Goal: Transaction & Acquisition: Obtain resource

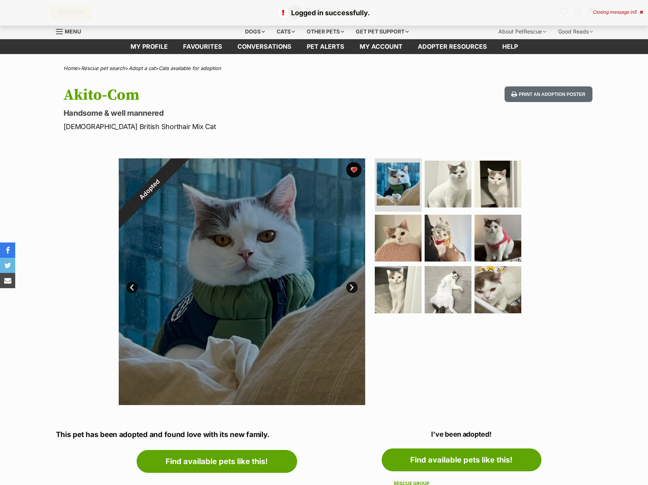
click at [625, 13] on div "Closing message in 5" at bounding box center [618, 12] width 51 height 5
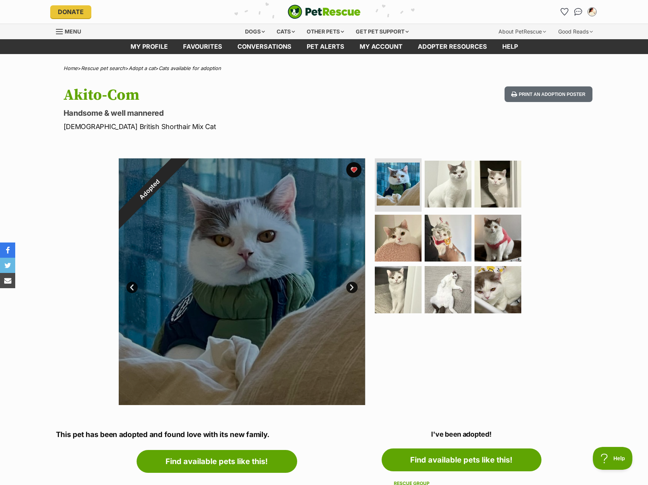
click at [565, 8] on icon "Favourites" at bounding box center [564, 11] width 7 height 7
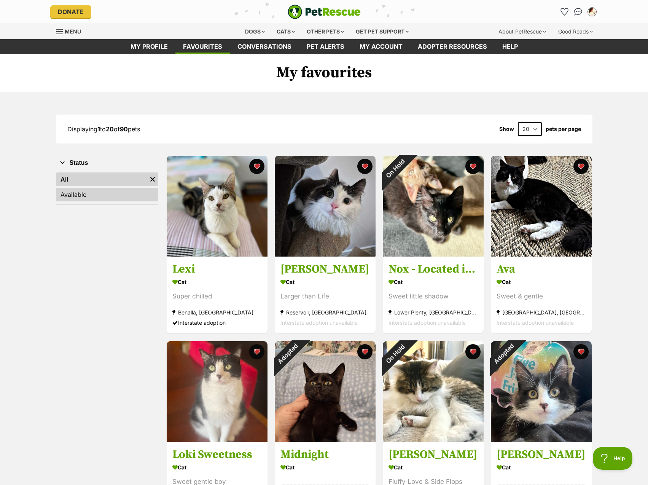
click at [100, 197] on link "Available" at bounding box center [107, 195] width 102 height 14
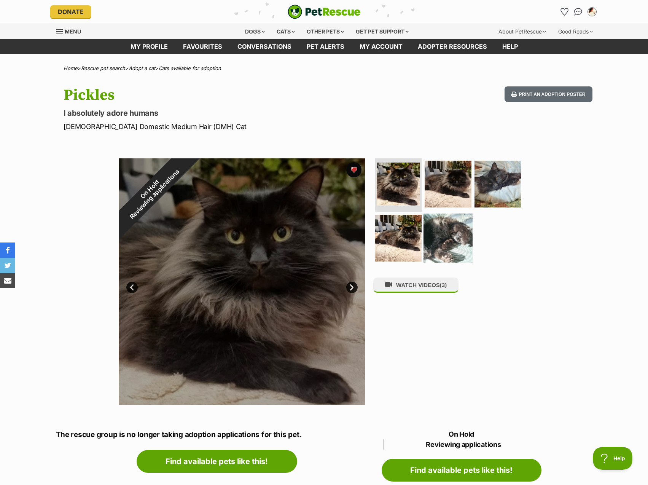
click at [442, 231] on img at bounding box center [448, 237] width 49 height 49
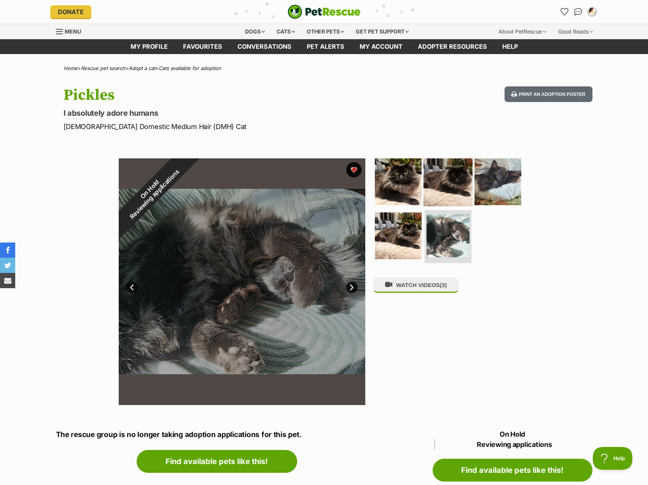
click at [455, 186] on img at bounding box center [448, 181] width 49 height 49
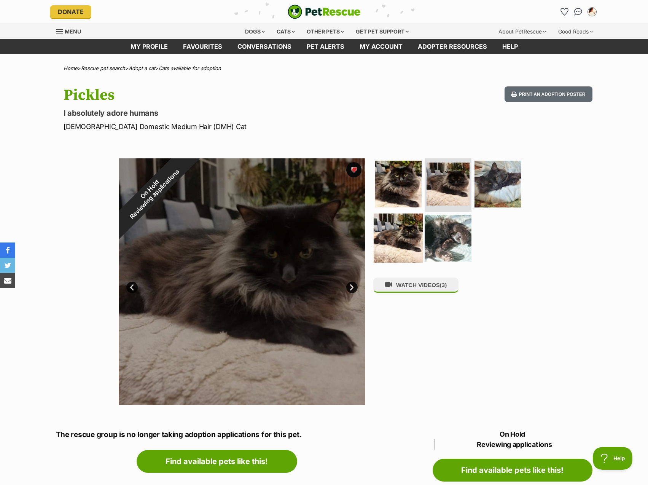
click at [408, 236] on img at bounding box center [398, 237] width 49 height 49
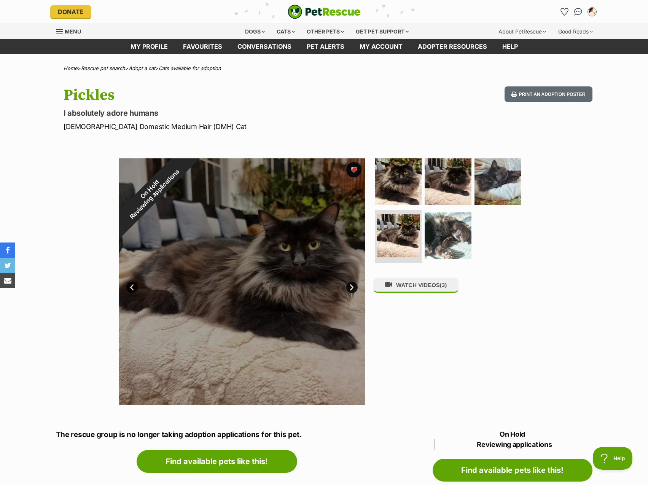
click at [237, 101] on h1 "Pickles" at bounding box center [225, 95] width 322 height 18
click at [276, 29] on div "Cats" at bounding box center [285, 31] width 29 height 15
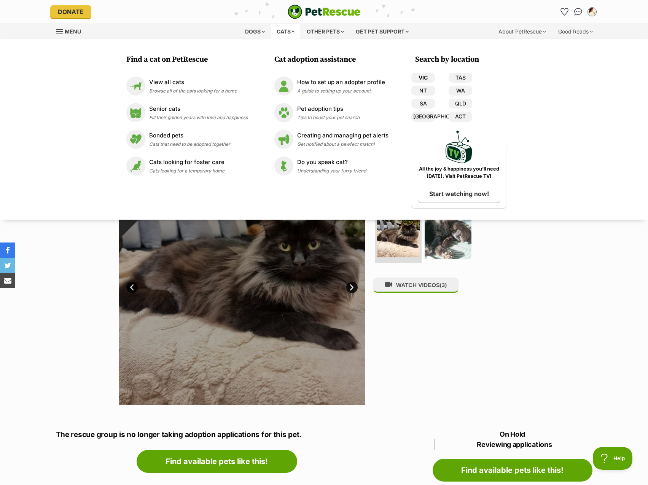
click at [426, 77] on link "VIC" at bounding box center [423, 78] width 24 height 10
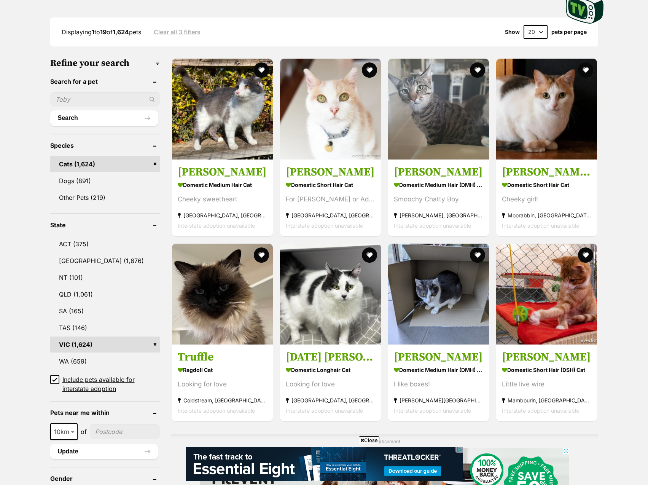
click at [56, 379] on icon at bounding box center [54, 379] width 5 height 5
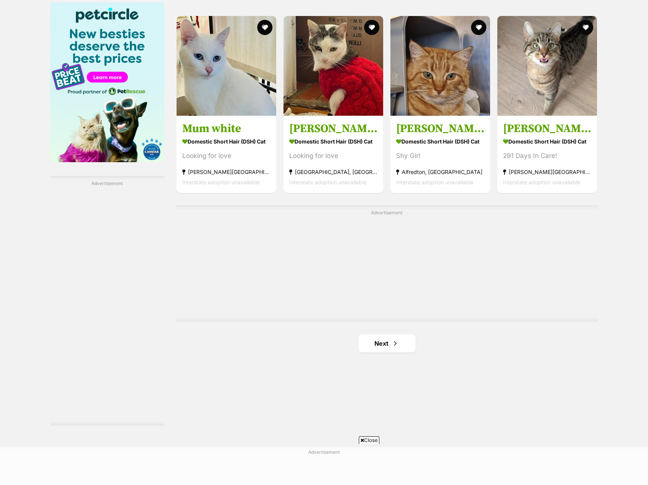
scroll to position [1408, 0]
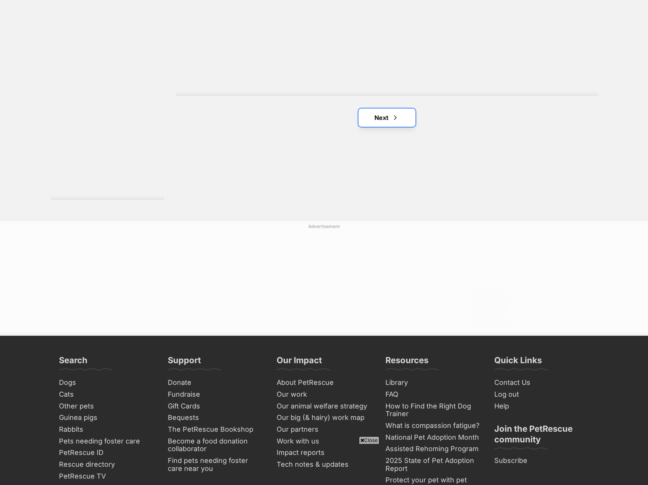
click at [406, 108] on link "Next" at bounding box center [386, 117] width 57 height 18
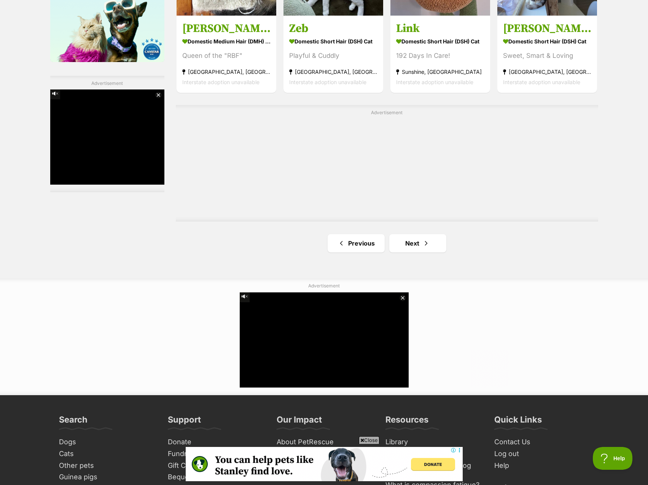
scroll to position [1408, 0]
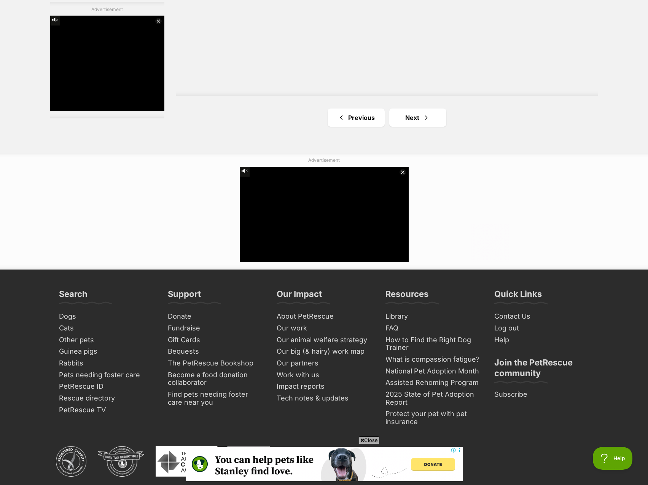
click at [422, 113] on span "Next page" at bounding box center [426, 117] width 8 height 9
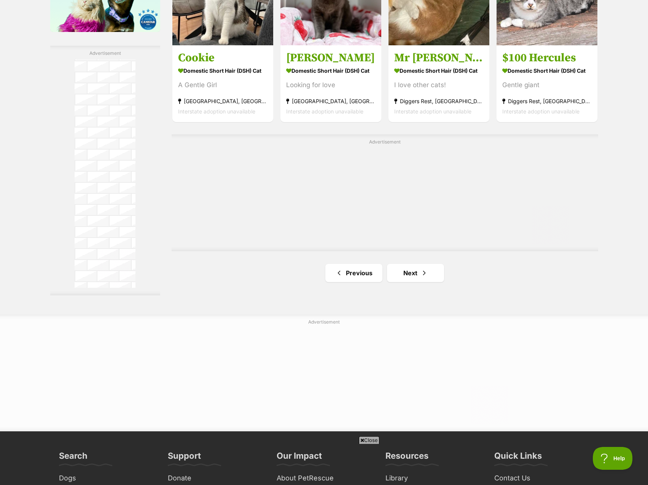
scroll to position [1332, 0]
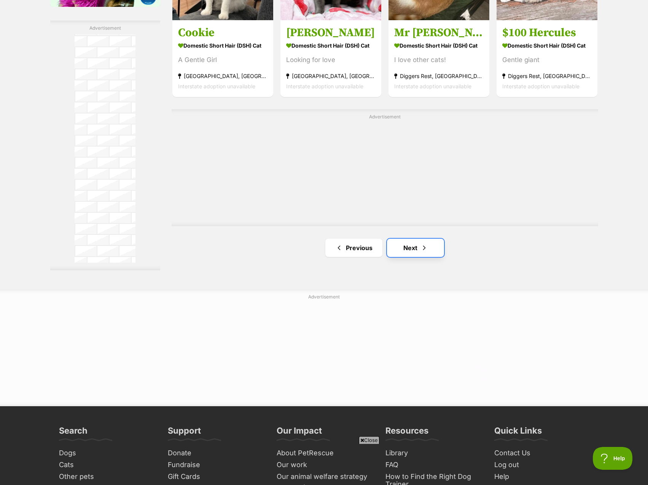
click at [416, 239] on link "Next" at bounding box center [415, 248] width 57 height 18
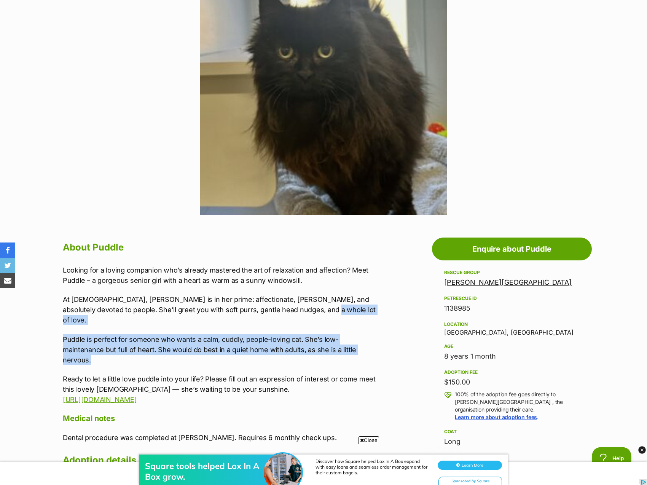
drag, startPoint x: 343, startPoint y: 339, endPoint x: 351, endPoint y: 310, distance: 29.9
click at [351, 310] on div "Looking for a loving companion who’s already mastered the art of relaxation and…" at bounding box center [220, 335] width 314 height 140
click at [351, 310] on p "At 8 years old, Puddle is in her prime: affectionate, smoochy, and absolutely d…" at bounding box center [220, 309] width 314 height 31
drag, startPoint x: 352, startPoint y: 340, endPoint x: 350, endPoint y: 314, distance: 25.5
click at [350, 314] on div "Looking for a loving companion who’s already mastered the art of relaxation and…" at bounding box center [220, 335] width 314 height 140
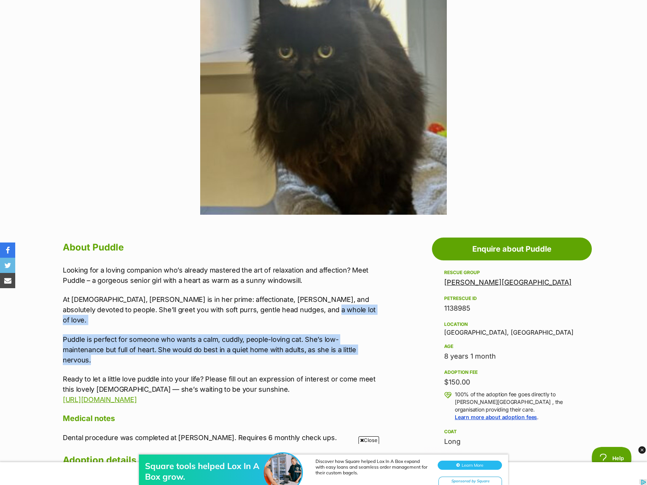
click at [350, 314] on p "At 8 years old, Puddle is in her prime: affectionate, smoochy, and absolutely d…" at bounding box center [220, 309] width 314 height 31
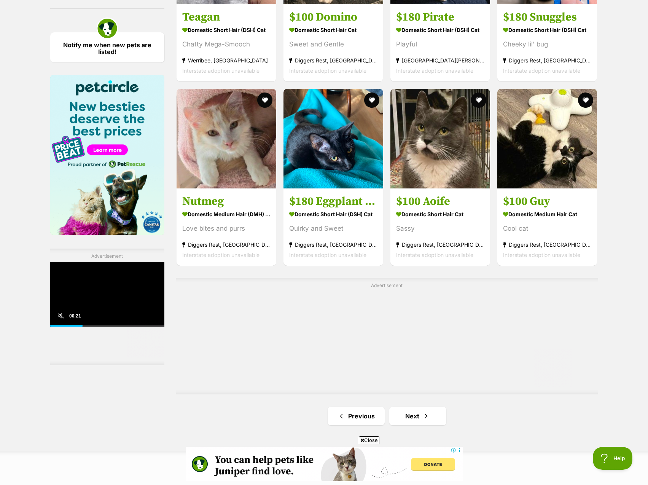
scroll to position [1294, 0]
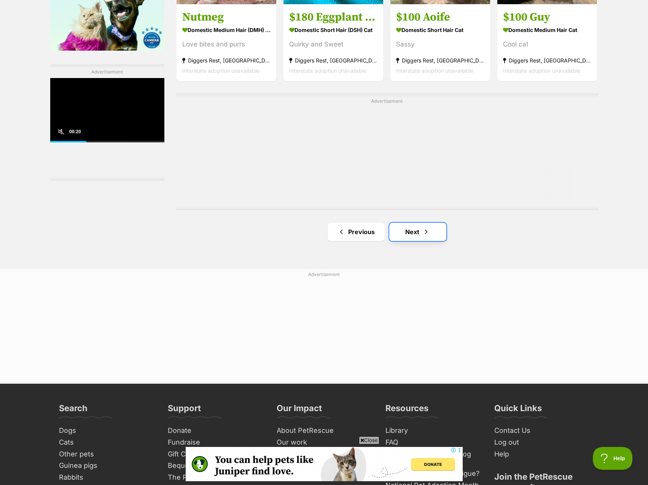
click at [421, 223] on link "Next" at bounding box center [417, 232] width 57 height 18
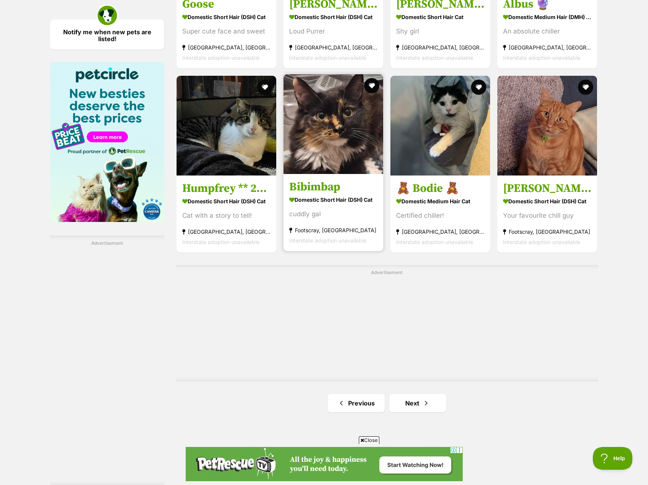
scroll to position [1142, 0]
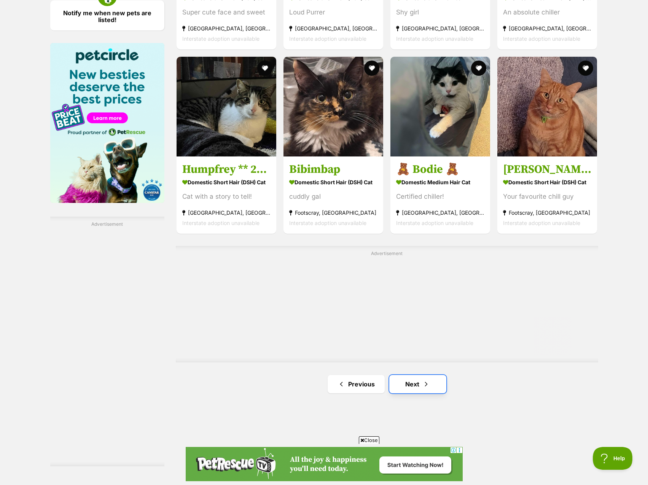
click at [421, 375] on link "Next" at bounding box center [417, 384] width 57 height 18
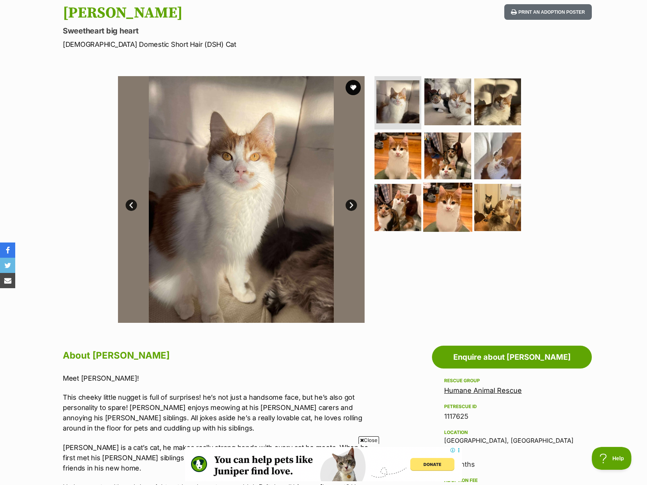
scroll to position [76, 0]
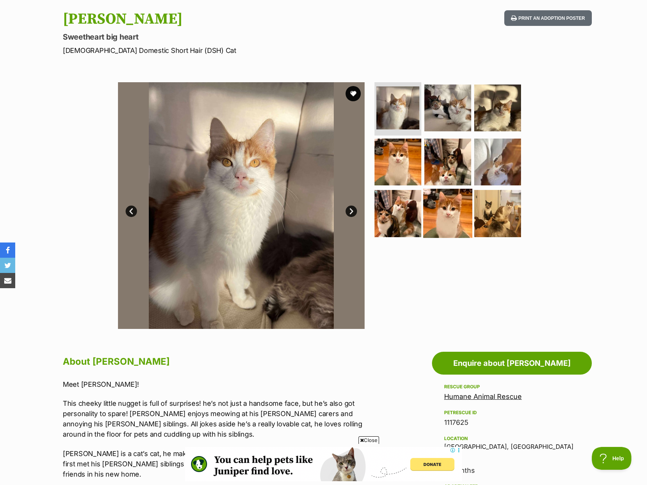
click at [430, 196] on img at bounding box center [447, 213] width 49 height 49
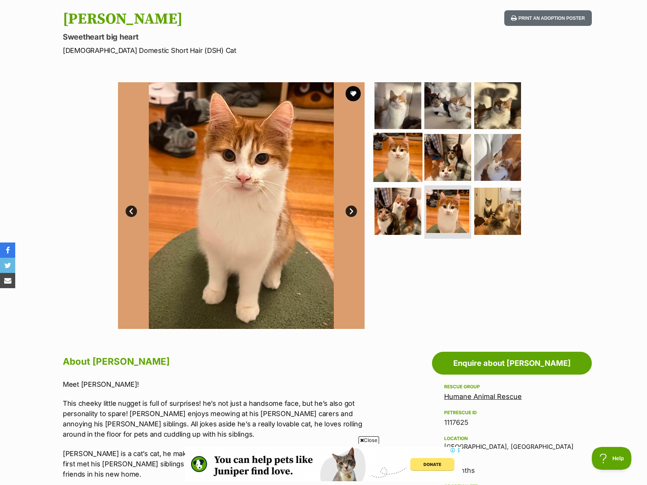
click at [405, 162] on img at bounding box center [397, 156] width 49 height 49
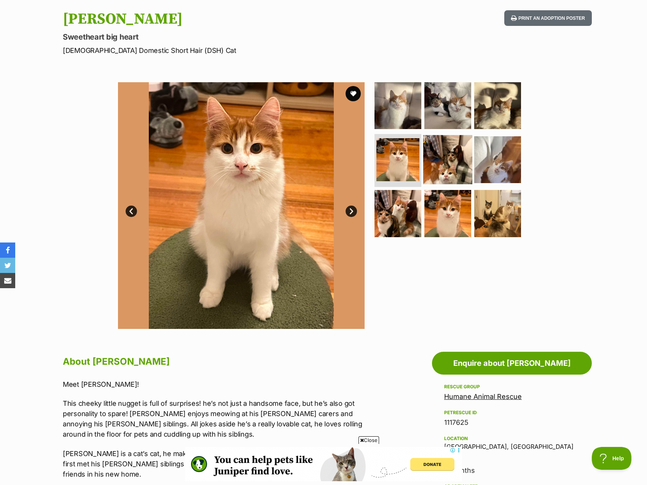
click at [432, 178] on img at bounding box center [447, 159] width 49 height 49
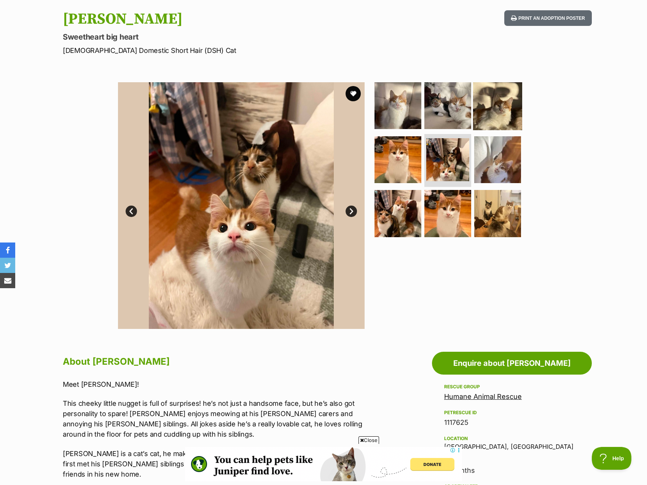
click at [503, 115] on img at bounding box center [497, 105] width 49 height 49
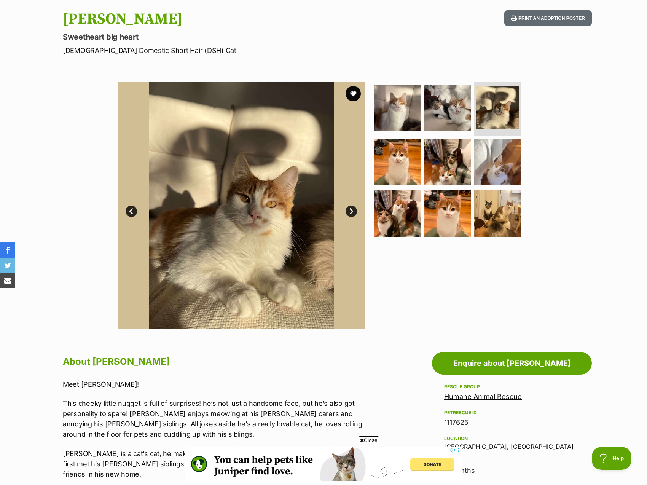
scroll to position [0, 0]
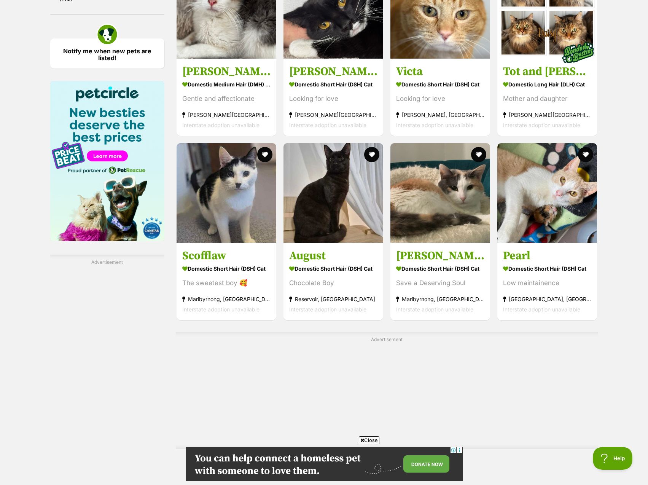
scroll to position [1294, 0]
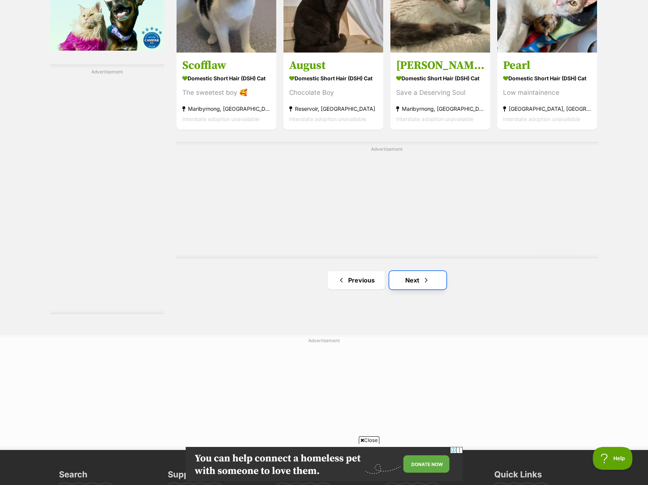
click at [444, 271] on link "Next" at bounding box center [417, 280] width 57 height 18
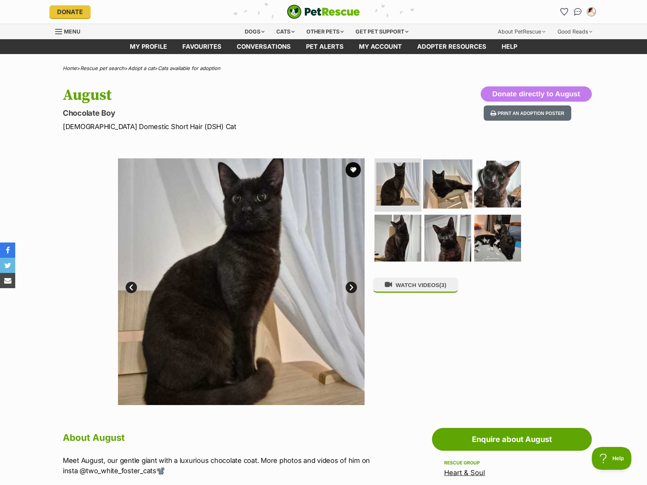
click at [428, 193] on img at bounding box center [447, 183] width 49 height 49
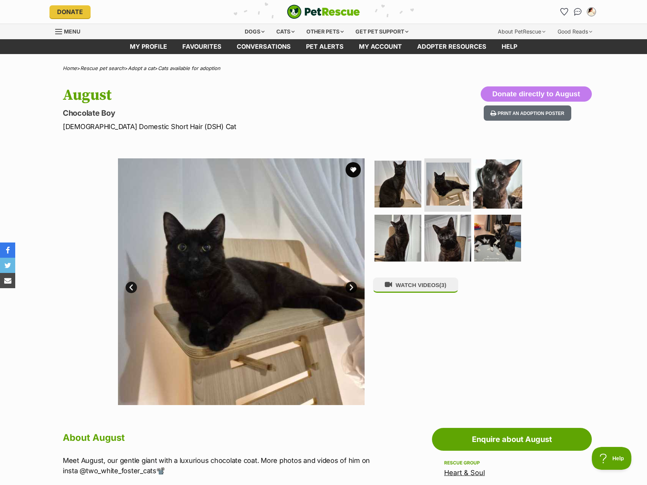
click at [515, 188] on img at bounding box center [497, 183] width 49 height 49
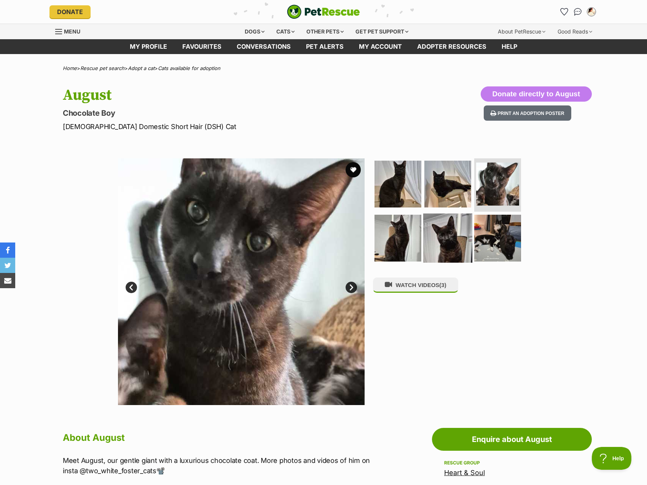
click at [444, 241] on img at bounding box center [447, 237] width 49 height 49
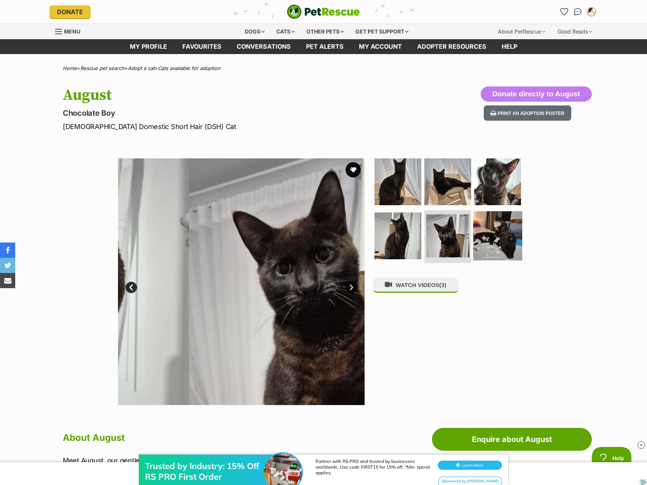
click at [489, 227] on img at bounding box center [497, 235] width 49 height 49
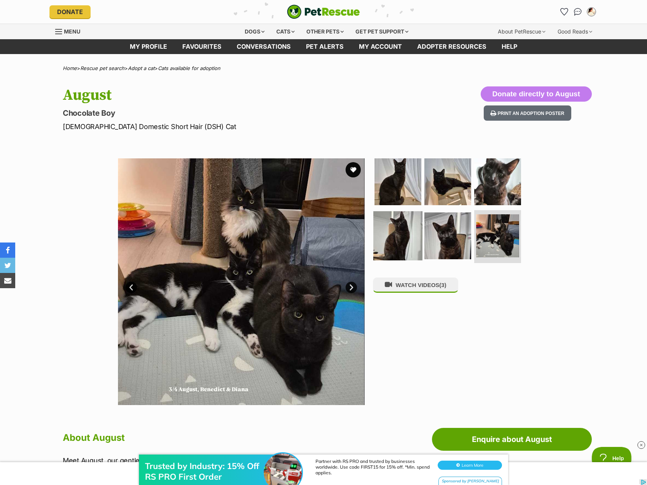
click at [400, 248] on img at bounding box center [397, 235] width 49 height 49
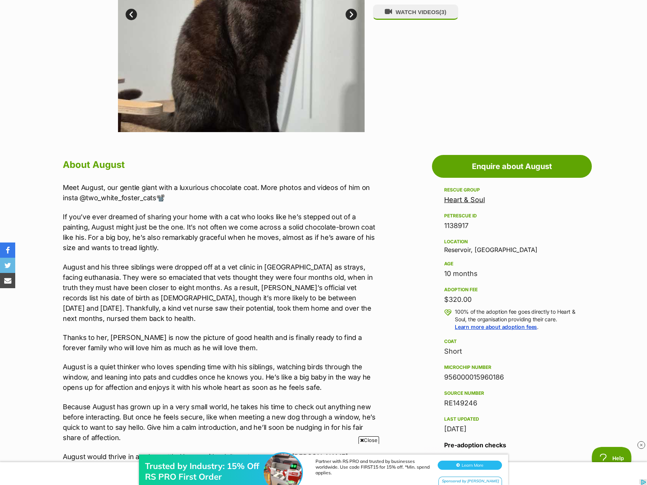
scroll to position [342, 0]
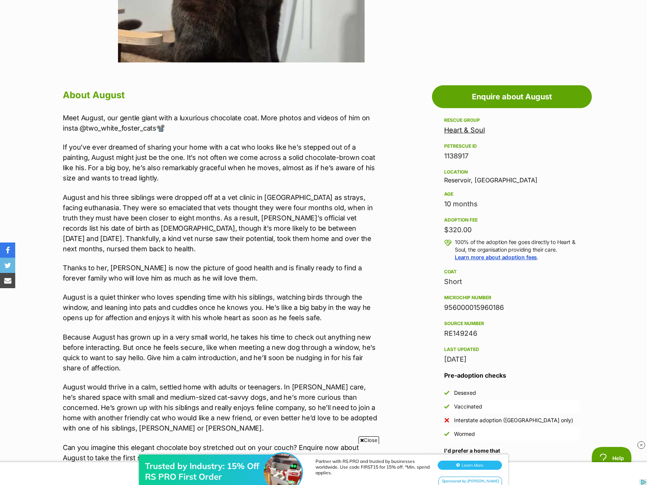
click at [482, 133] on link "Heart & Soul" at bounding box center [464, 130] width 41 height 8
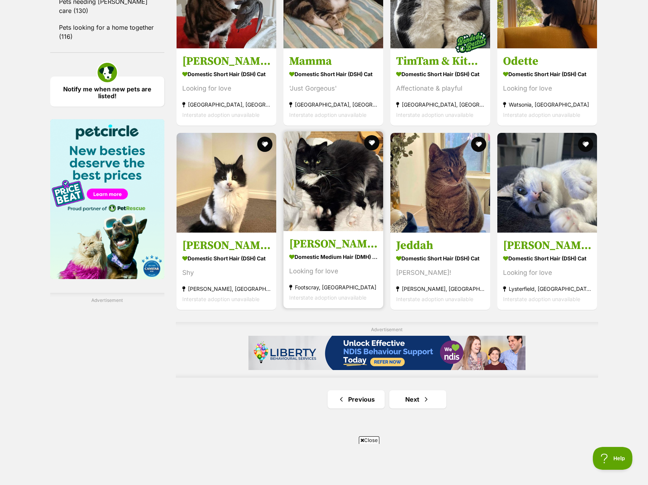
scroll to position [1180, 0]
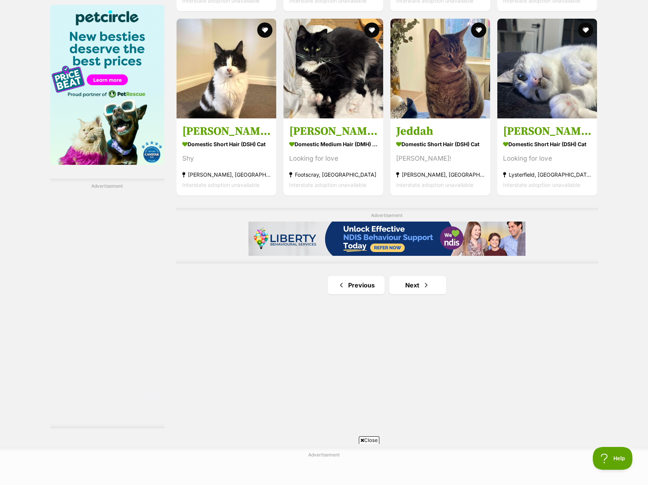
click at [416, 276] on link "Next" at bounding box center [417, 285] width 57 height 18
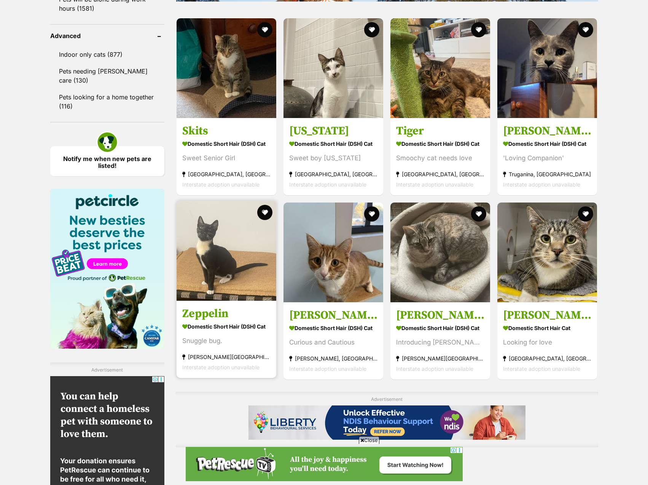
scroll to position [1180, 0]
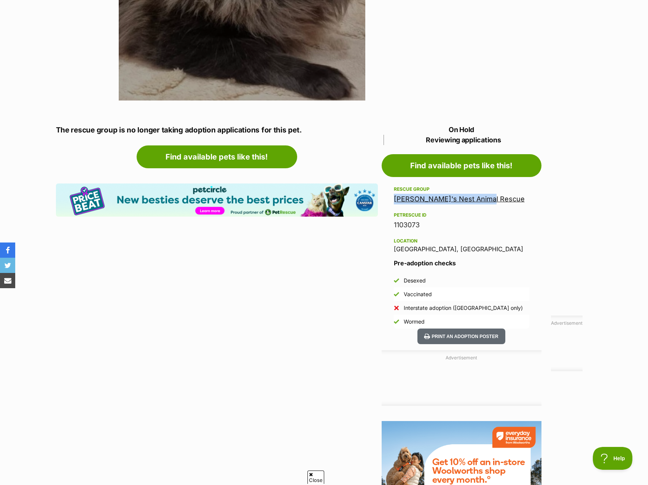
drag, startPoint x: 501, startPoint y: 194, endPoint x: 391, endPoint y: 195, distance: 110.4
click at [391, 195] on aside "Rescue group Robyn's Nest Animal Rescue PetRescue ID 1103073 Location Meadow He…" at bounding box center [462, 257] width 160 height 144
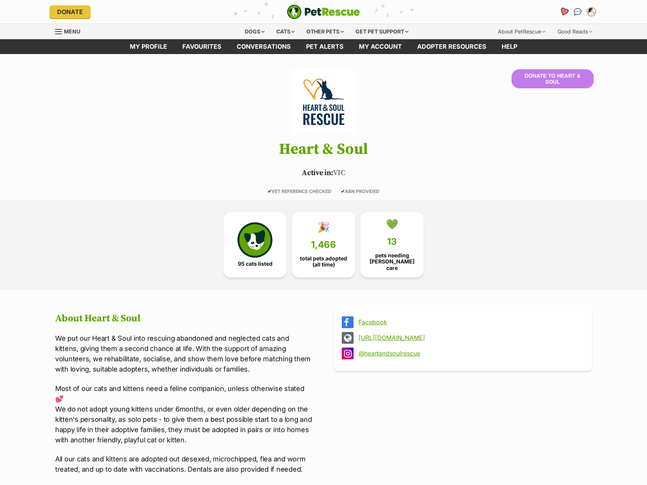
click at [561, 8] on link "Favourites" at bounding box center [564, 12] width 16 height 16
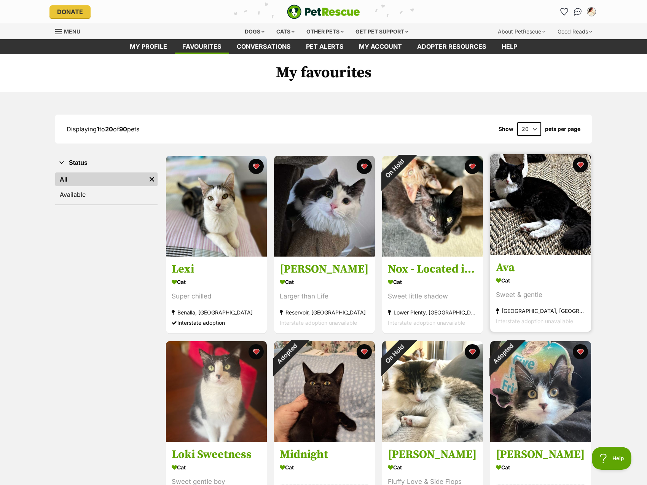
click at [540, 254] on img at bounding box center [540, 204] width 101 height 101
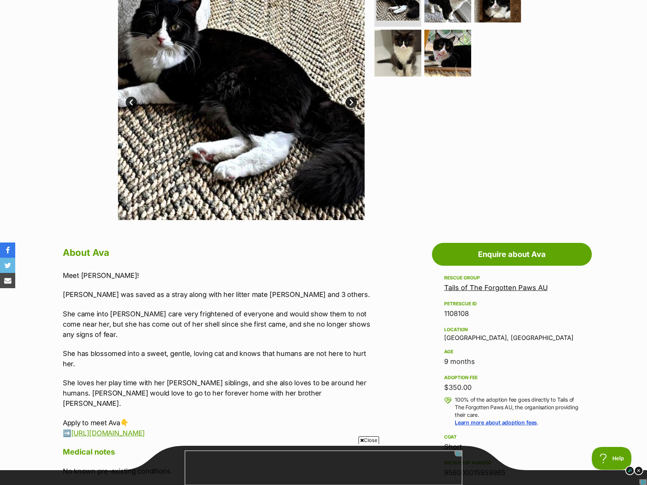
scroll to position [38, 0]
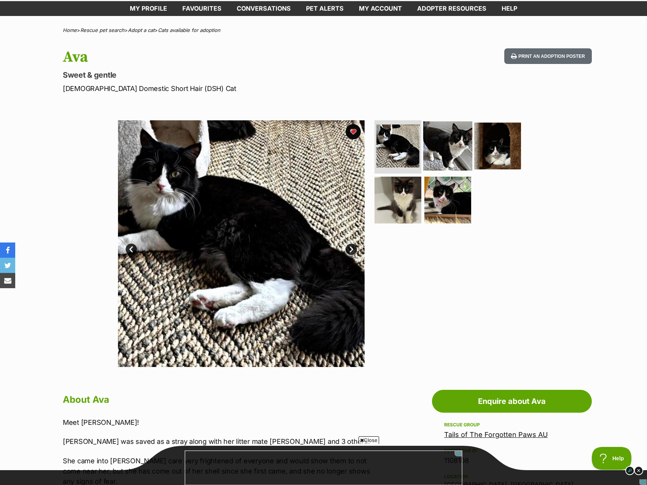
click at [467, 169] on img at bounding box center [447, 145] width 49 height 49
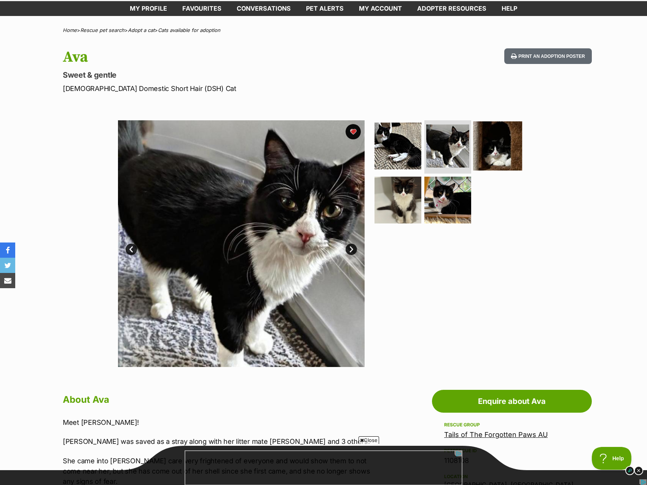
click at [494, 142] on img at bounding box center [497, 145] width 49 height 49
